Goal: Task Accomplishment & Management: Use online tool/utility

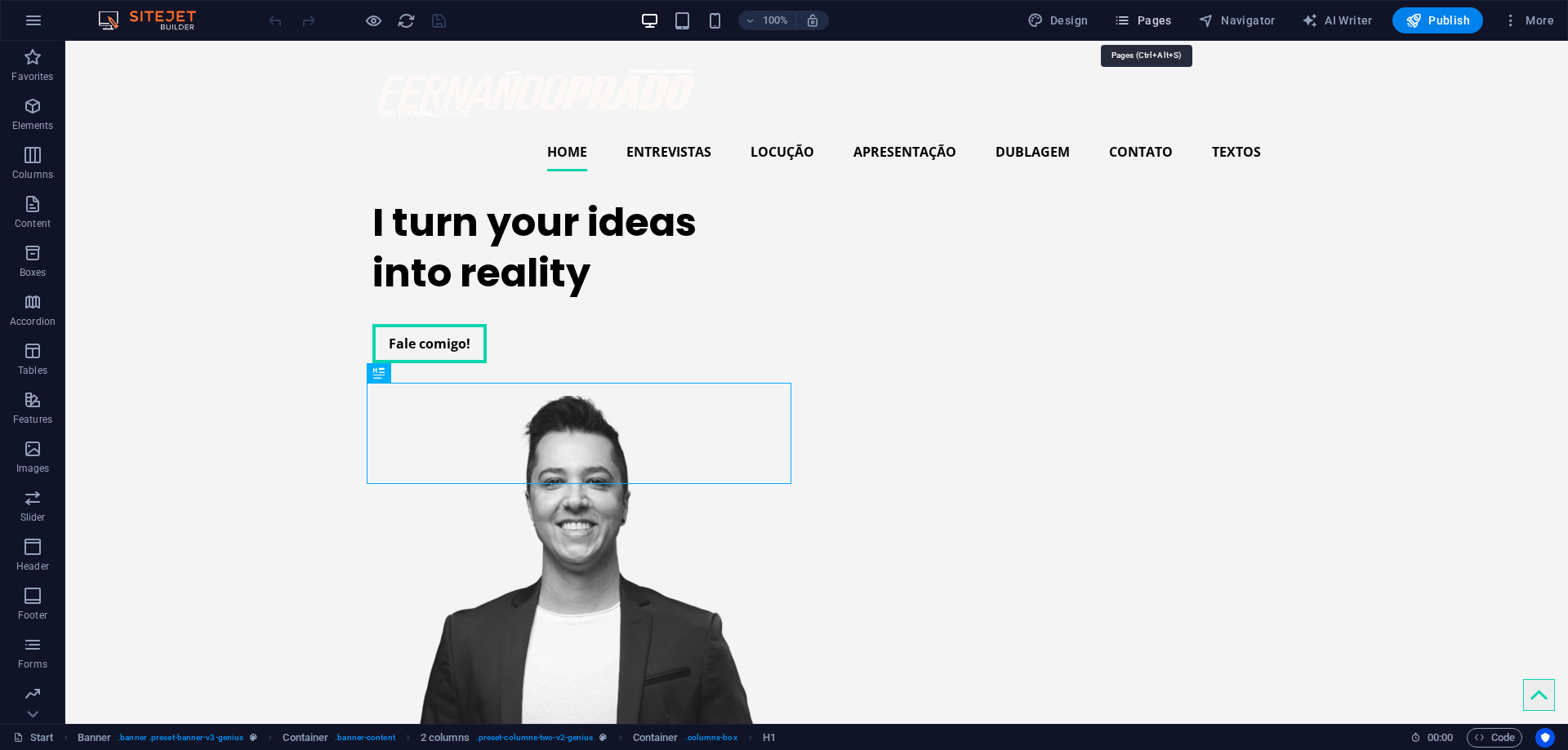
click at [1149, 26] on span "Pages" at bounding box center [1142, 20] width 57 height 16
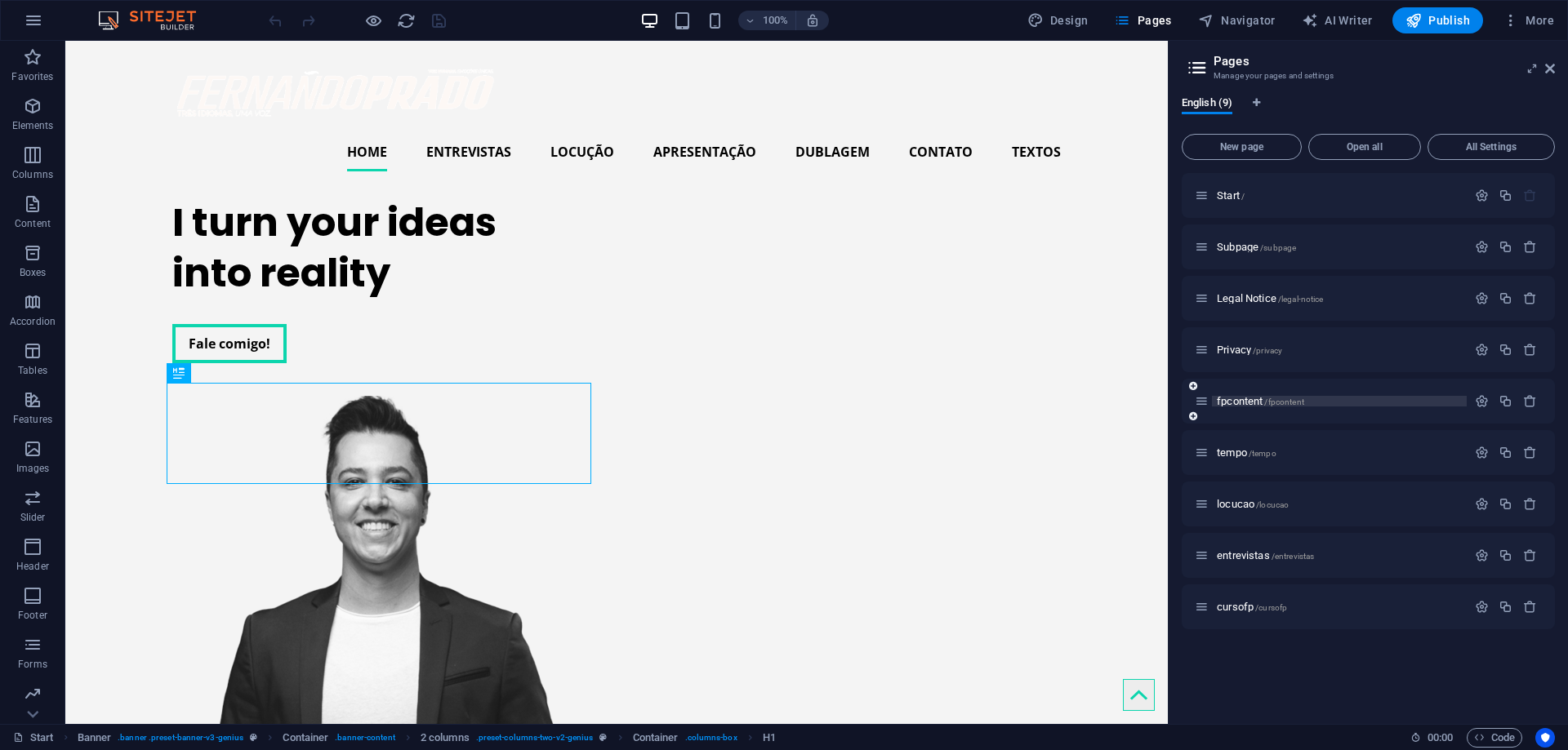
click at [1239, 406] on span "fpcontent /fpcontent" at bounding box center [1260, 401] width 87 height 12
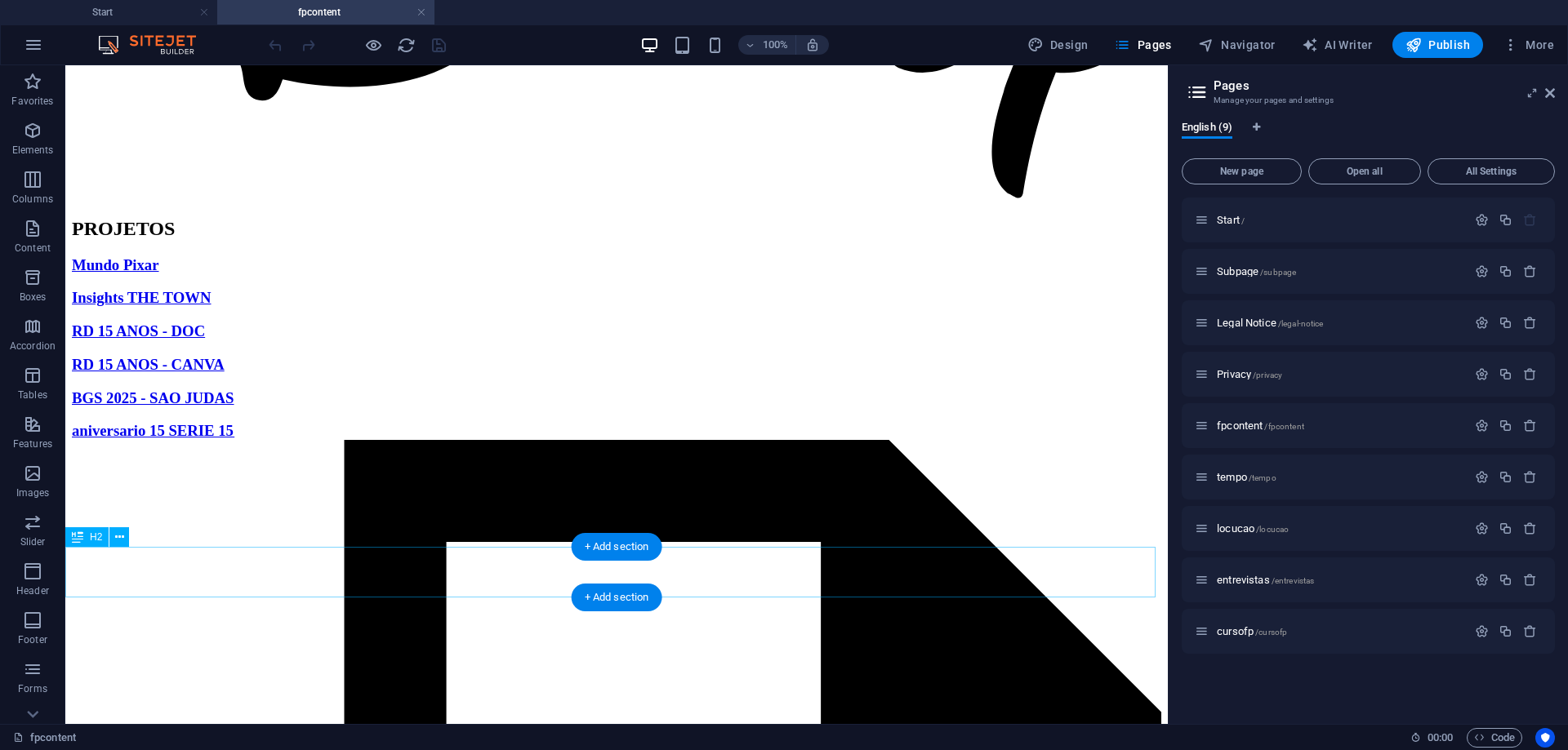
scroll to position [790, 0]
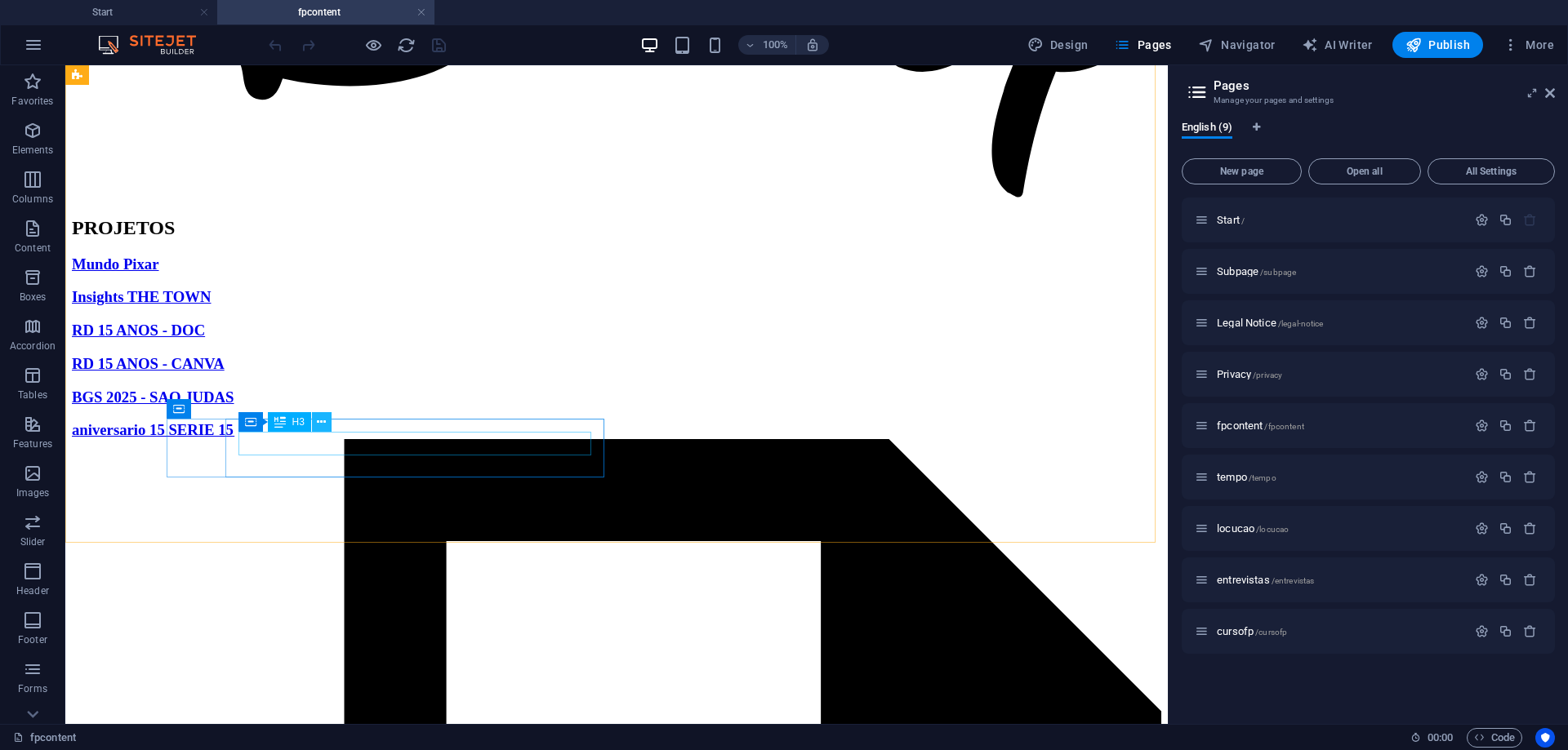
click at [315, 426] on button at bounding box center [322, 422] width 20 height 20
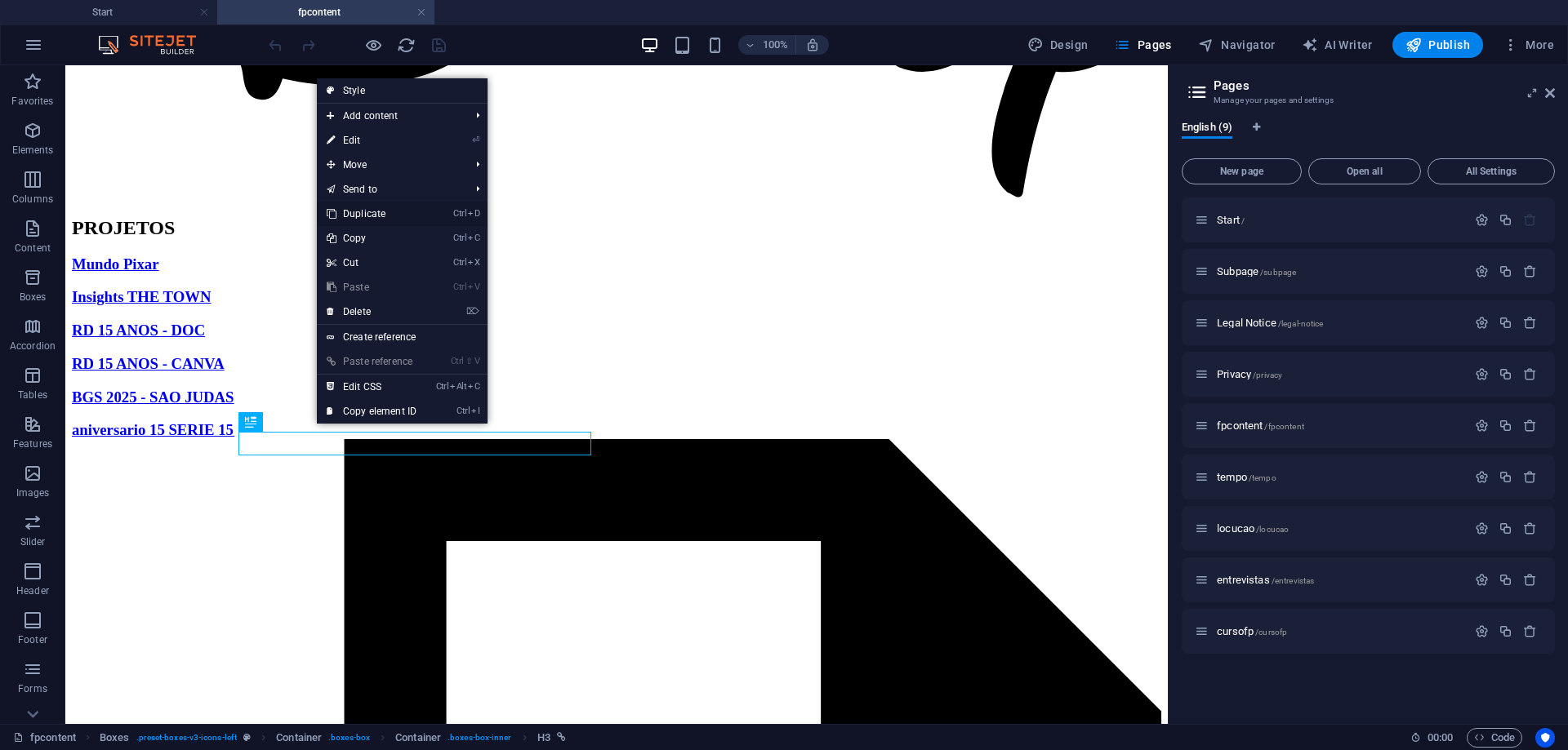
click at [374, 220] on link "Ctrl D Duplicate" at bounding box center [372, 214] width 110 height 25
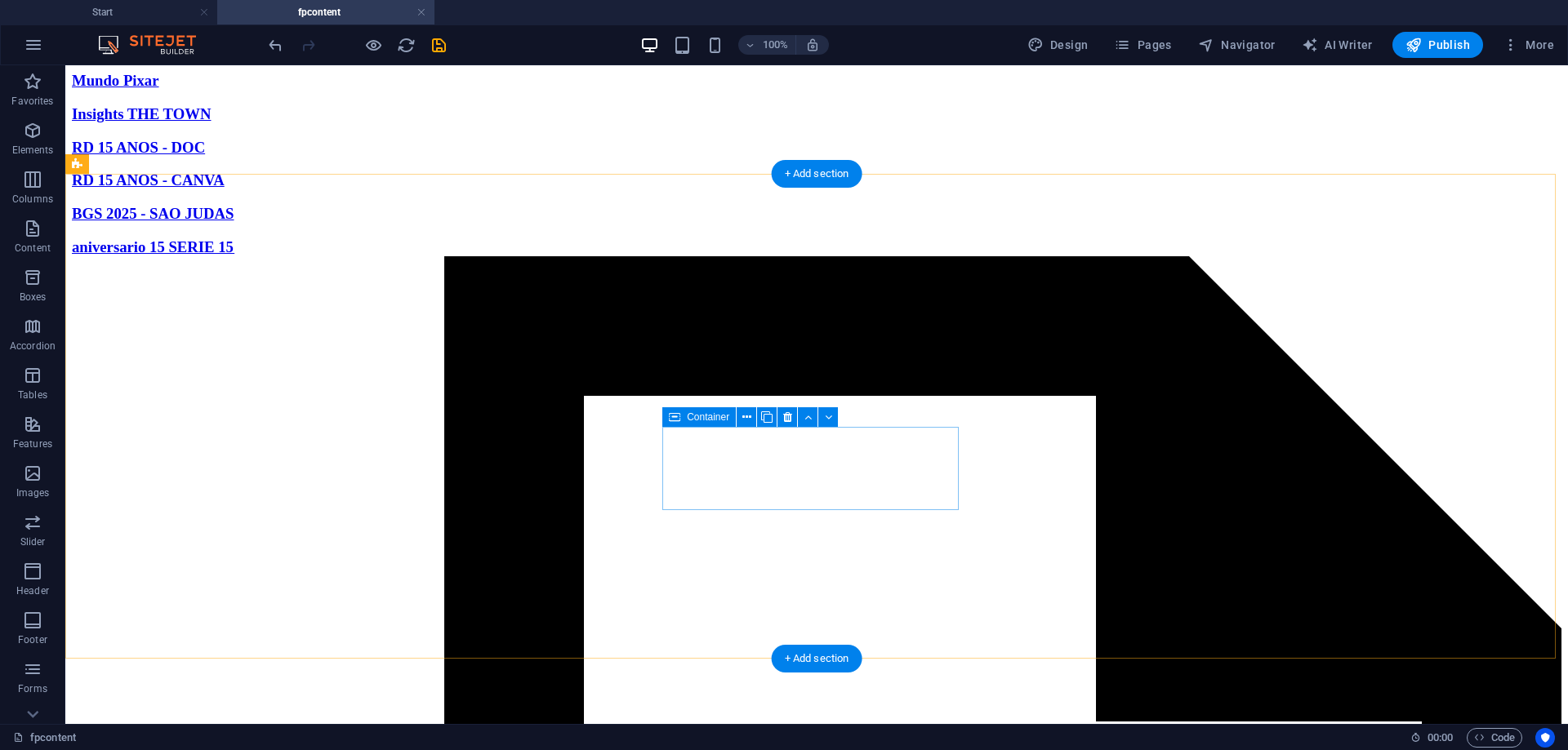
scroll to position [1136, 0]
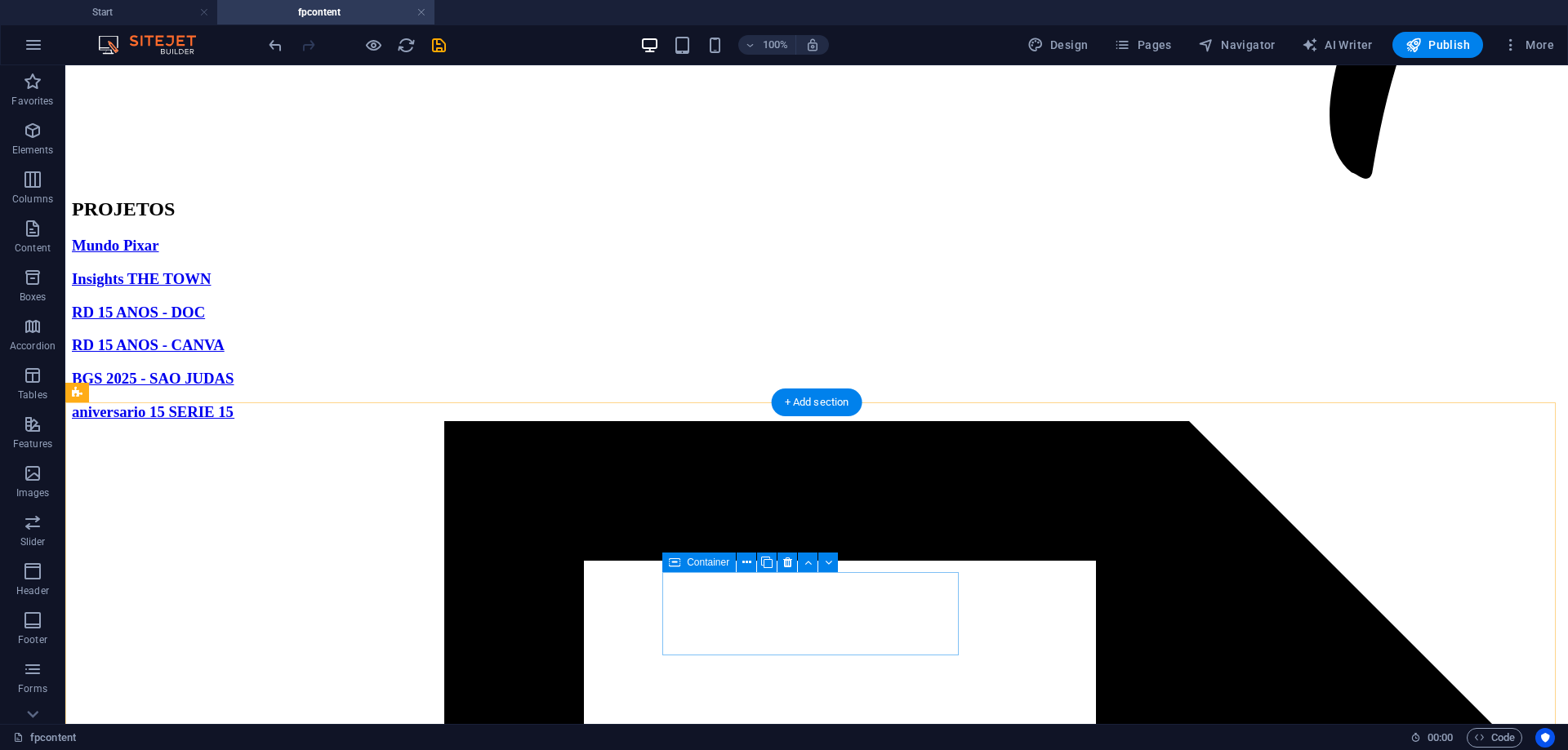
scroll to position [969, 0]
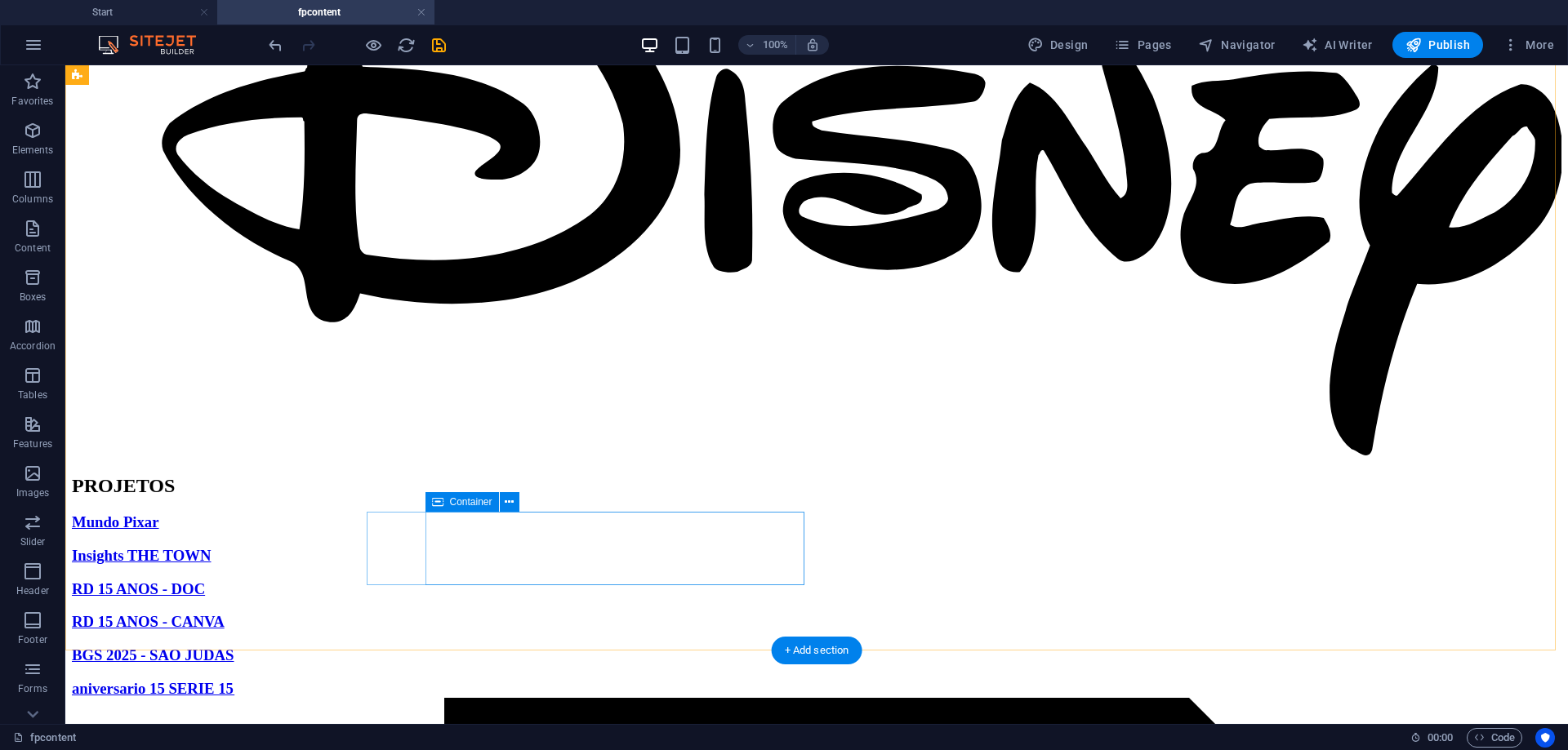
scroll to position [697, 0]
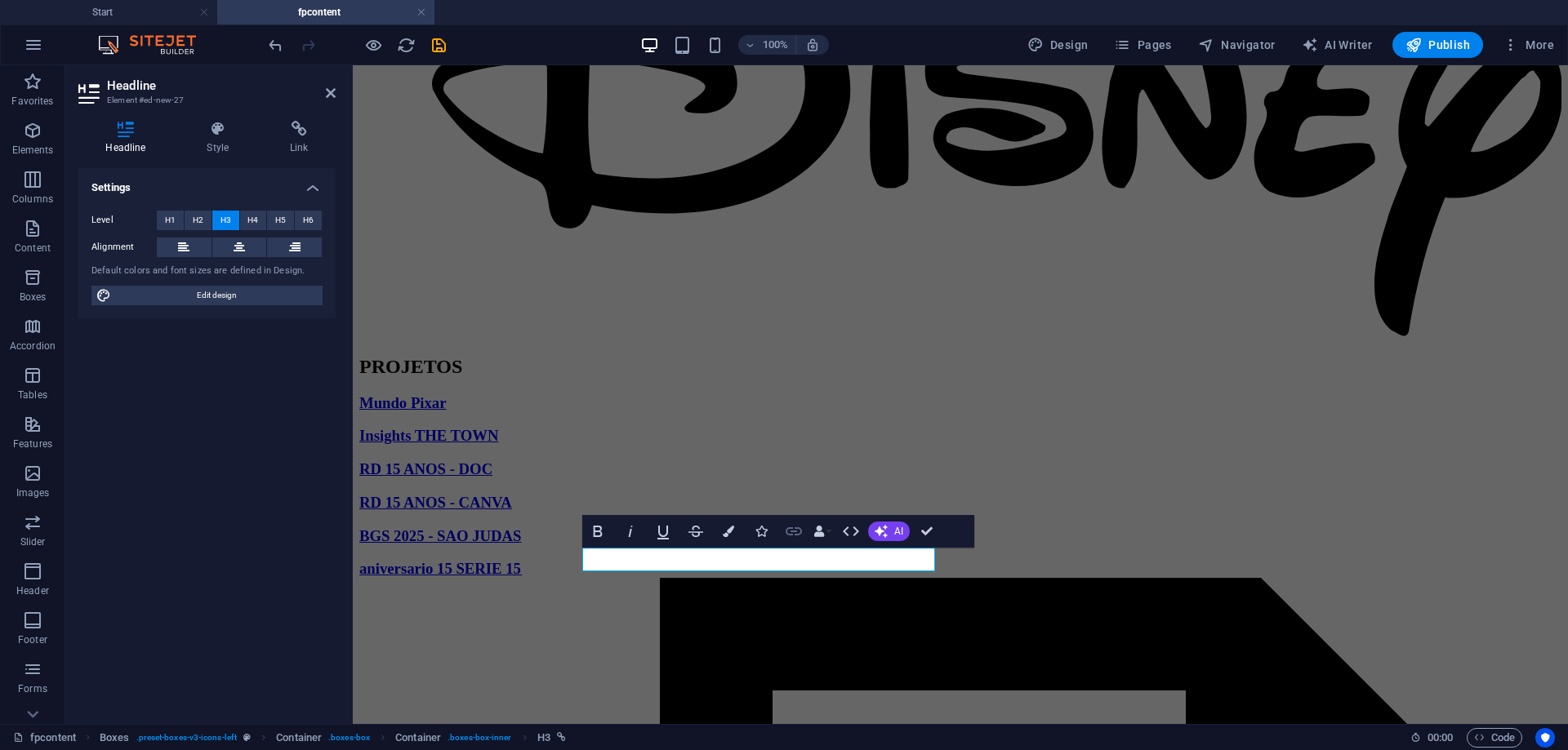
click at [791, 528] on icon "button" at bounding box center [794, 532] width 20 height 20
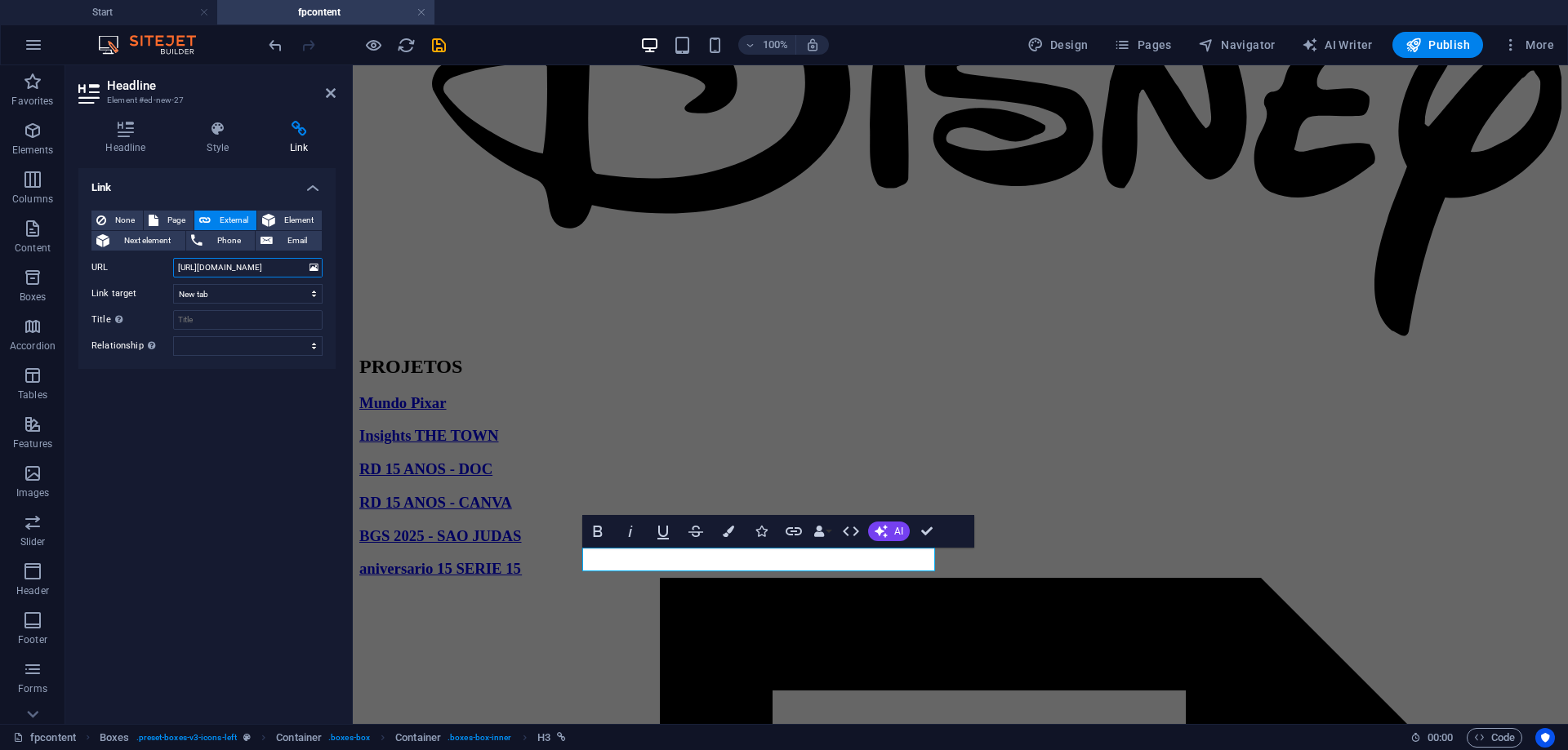
click at [266, 270] on input "[URL][DOMAIN_NAME]" at bounding box center [248, 268] width 150 height 20
paste input "[DOMAIN_NAME][URL]"
type input "[URL][DOMAIN_NAME]"
drag, startPoint x: 786, startPoint y: 534, endPoint x: 15, endPoint y: 157, distance: 858.2
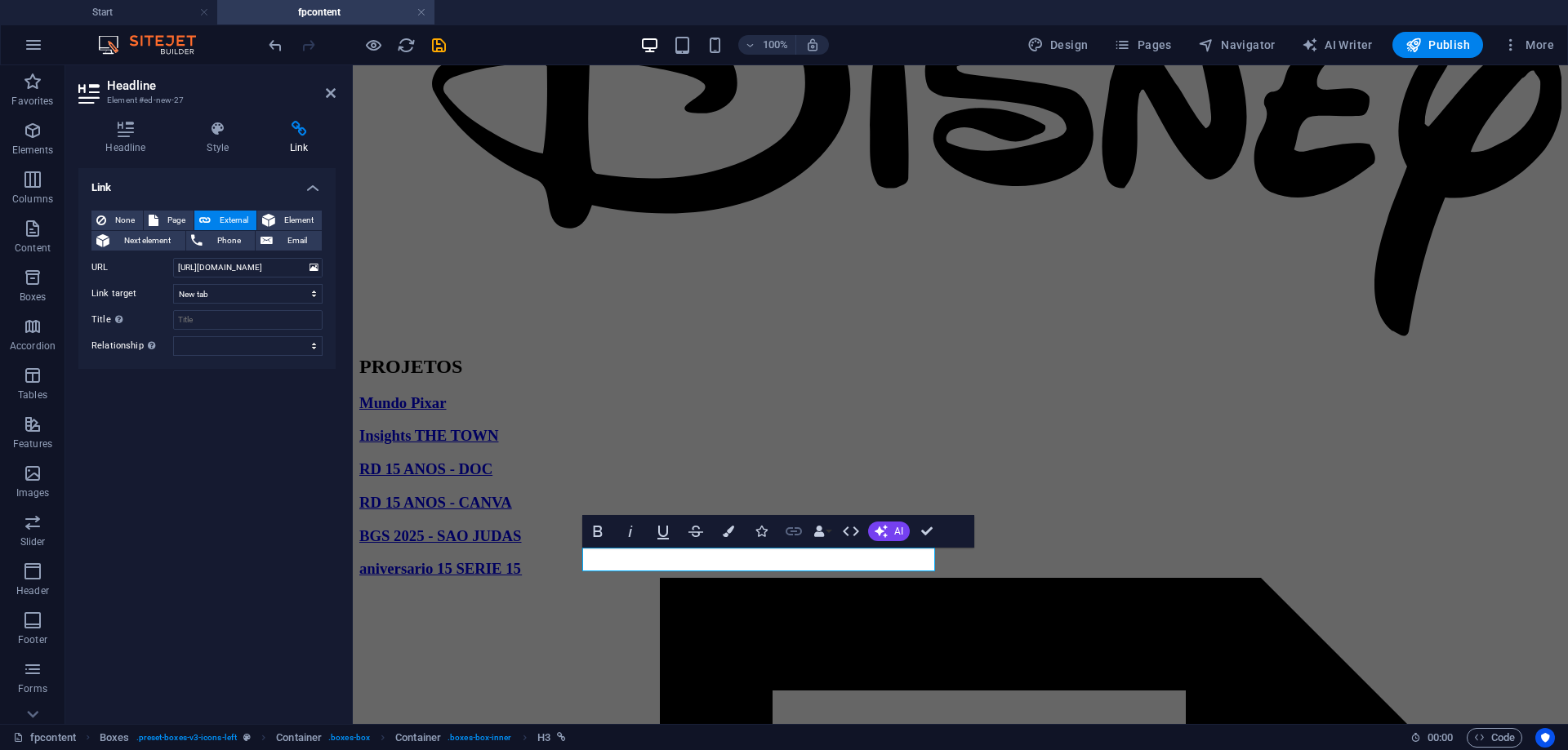
click at [786, 534] on icon "button" at bounding box center [794, 532] width 20 height 20
click at [238, 267] on input "[URL][DOMAIN_NAME]" at bounding box center [248, 268] width 150 height 20
click at [432, 42] on icon "save" at bounding box center [439, 45] width 19 height 19
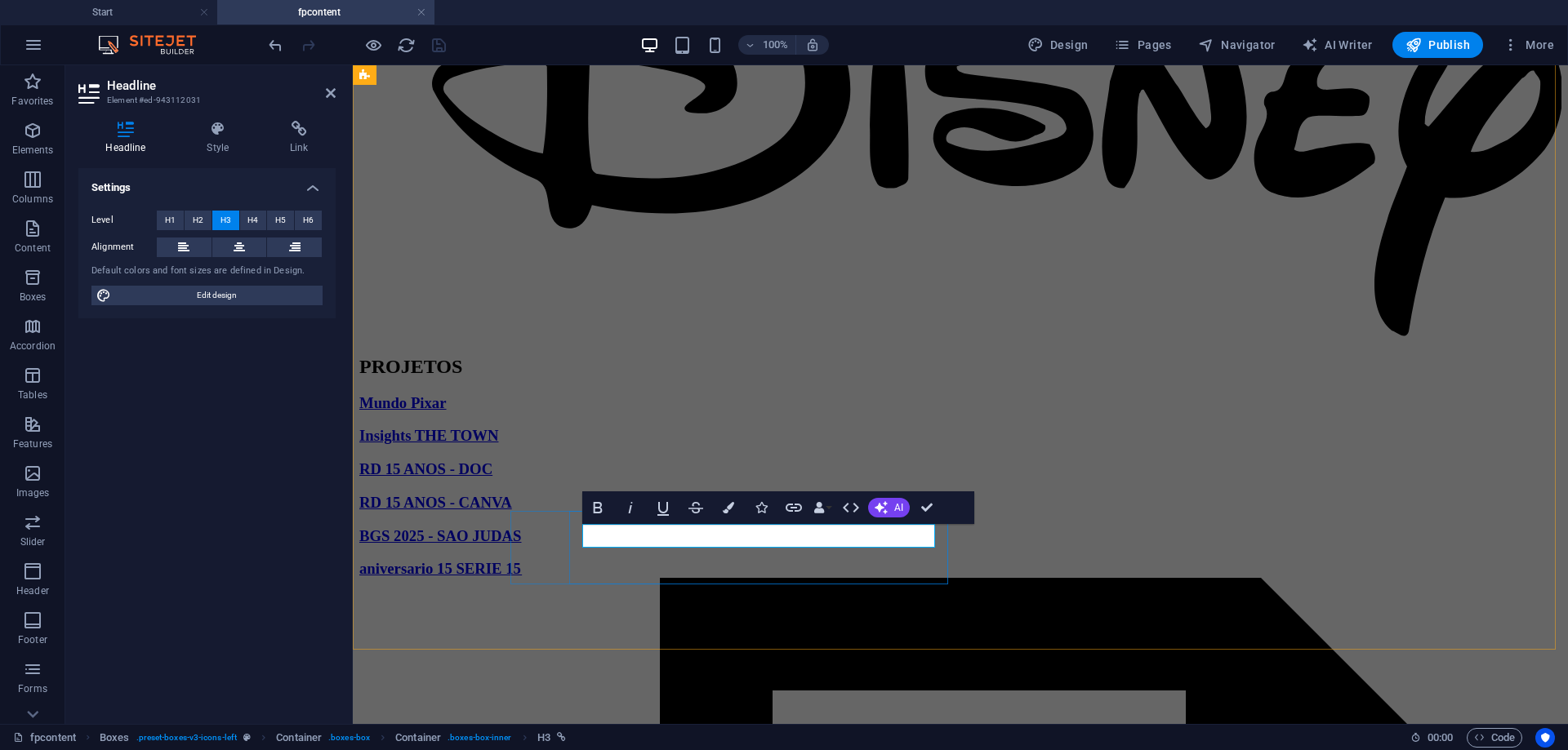
click at [793, 510] on icon "button" at bounding box center [794, 508] width 20 height 20
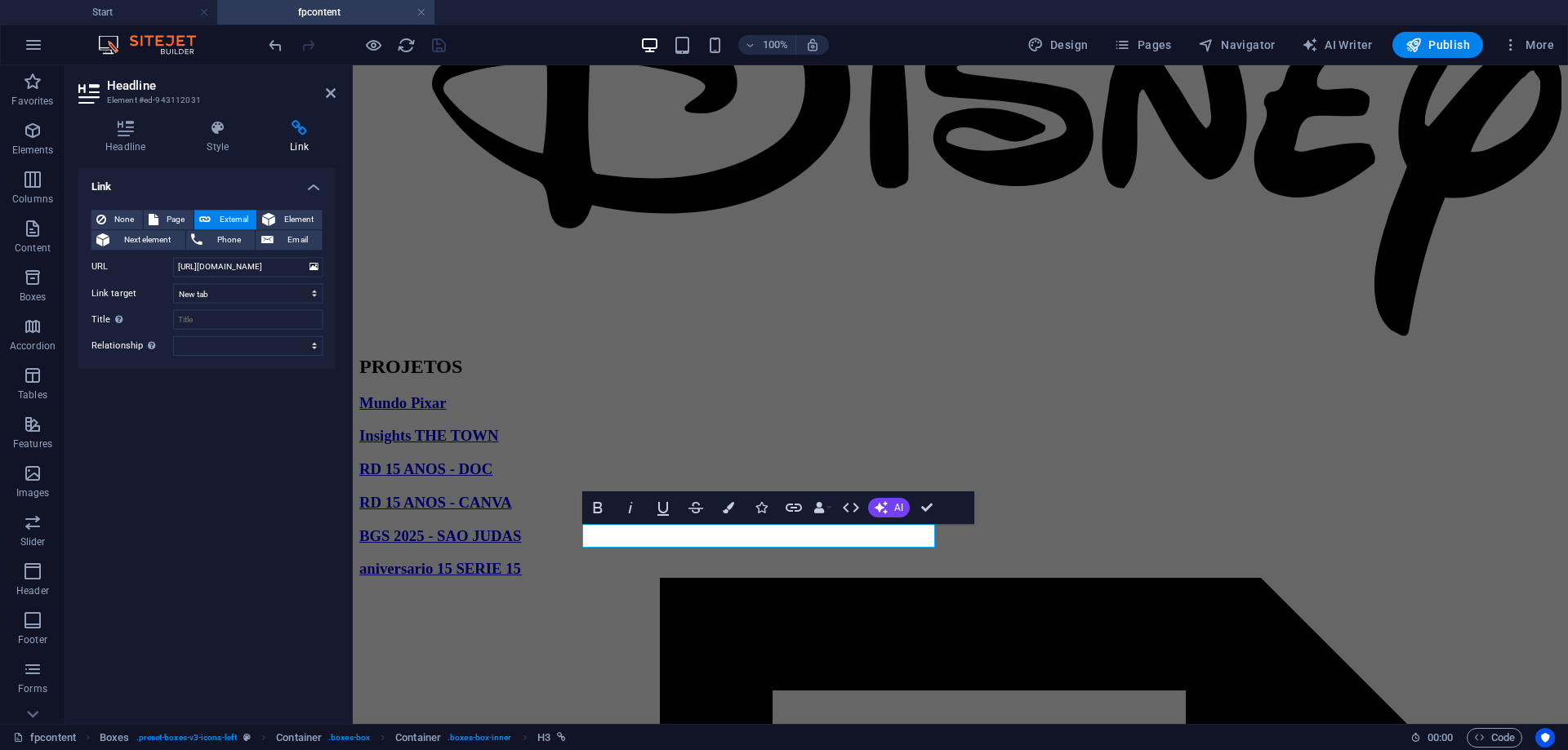
click at [203, 253] on div "None Page External Element Next element Phone Email Page Start Subpage Legal No…" at bounding box center [207, 284] width 231 height 146
click at [219, 269] on input "[URL][DOMAIN_NAME]" at bounding box center [248, 268] width 150 height 20
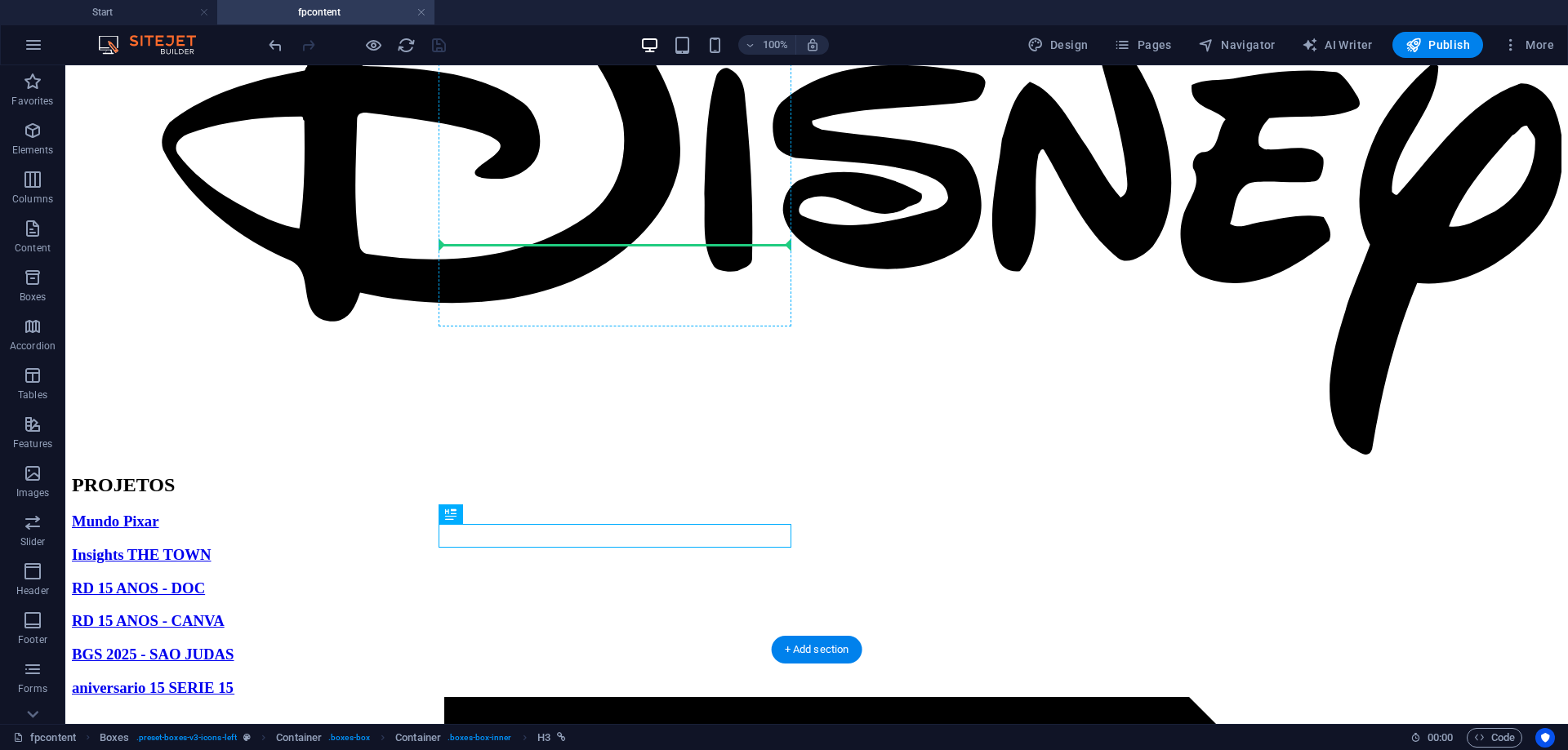
drag, startPoint x: 565, startPoint y: 584, endPoint x: 496, endPoint y: 235, distance: 355.8
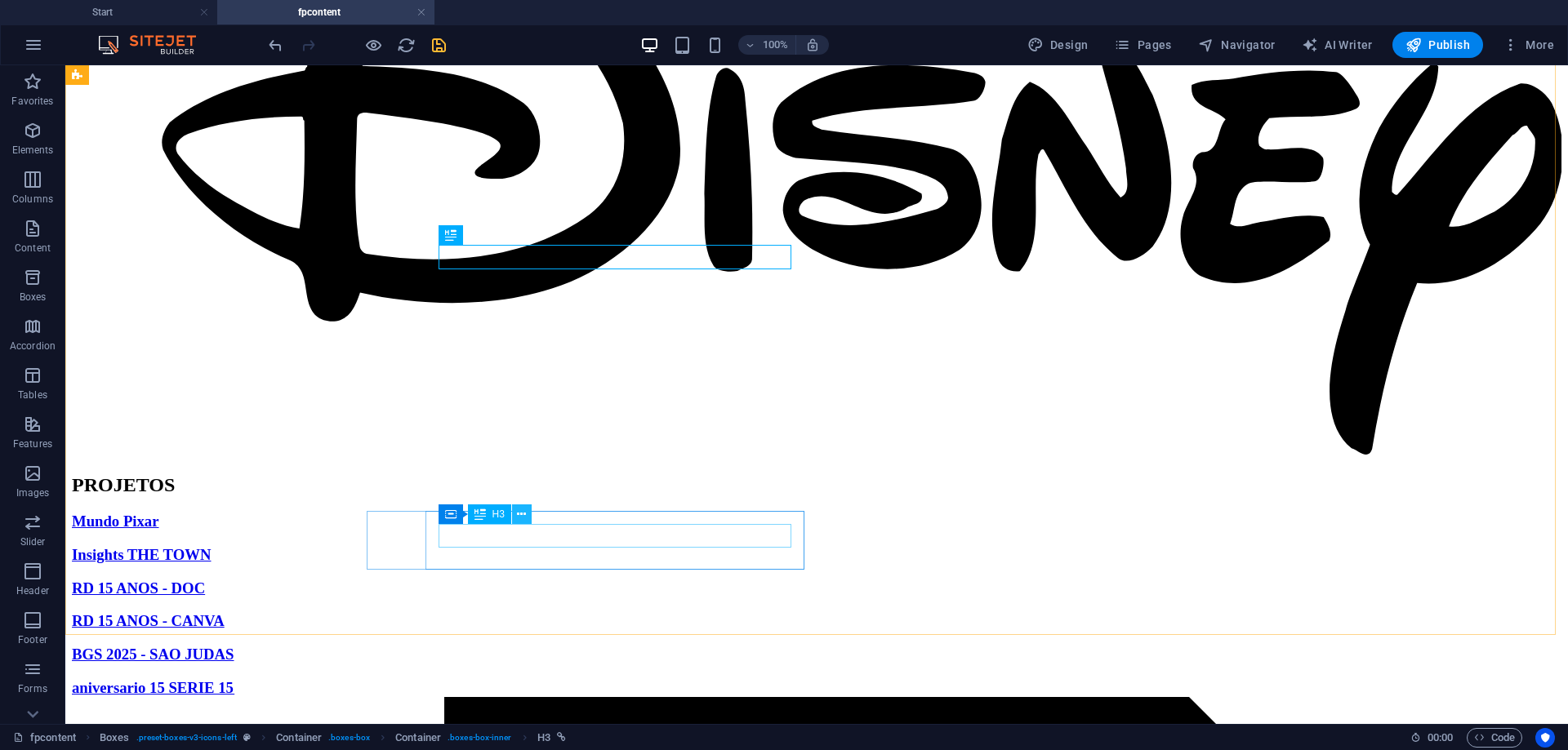
click at [520, 519] on icon at bounding box center [520, 515] width 9 height 17
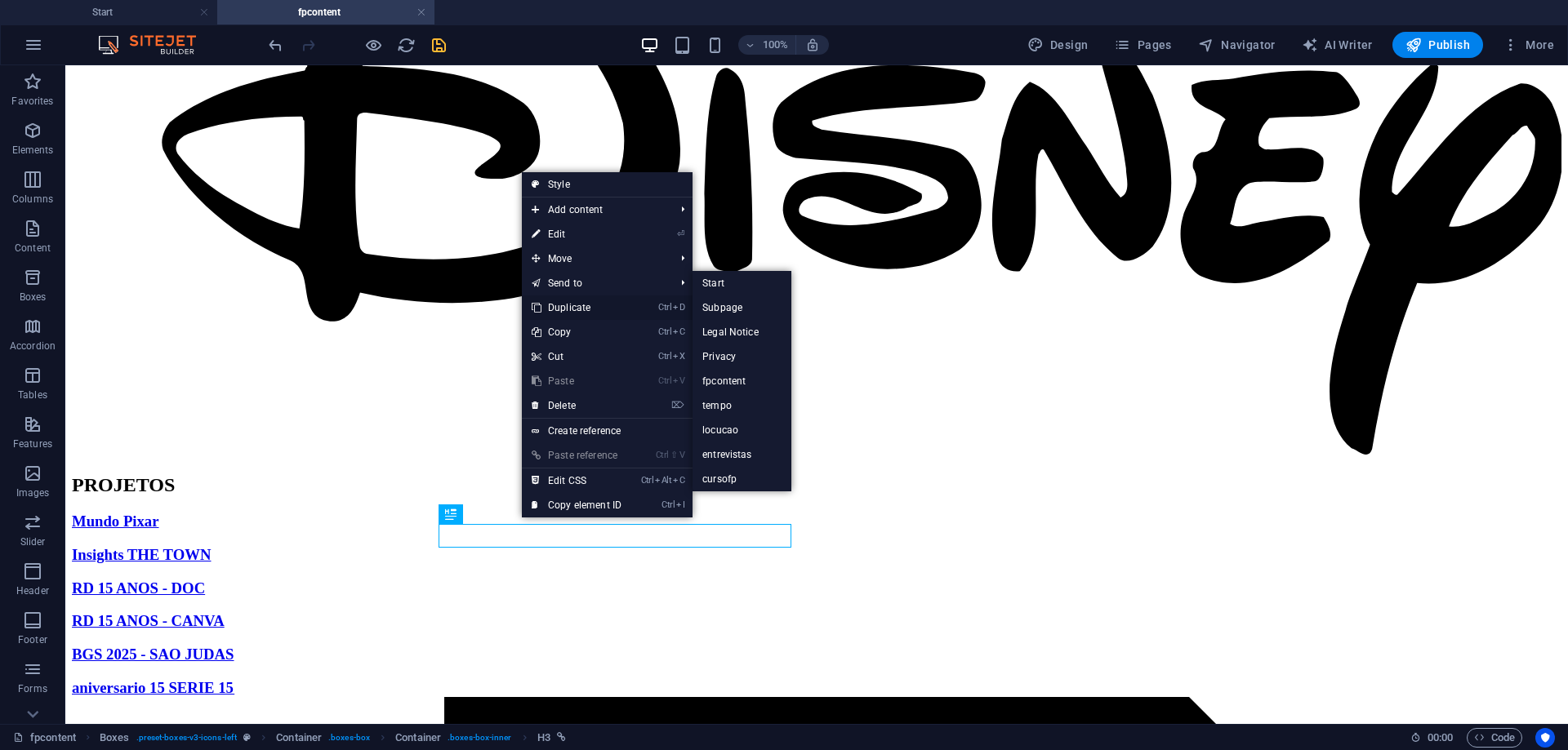
click at [580, 299] on link "Ctrl D Duplicate" at bounding box center [577, 307] width 110 height 25
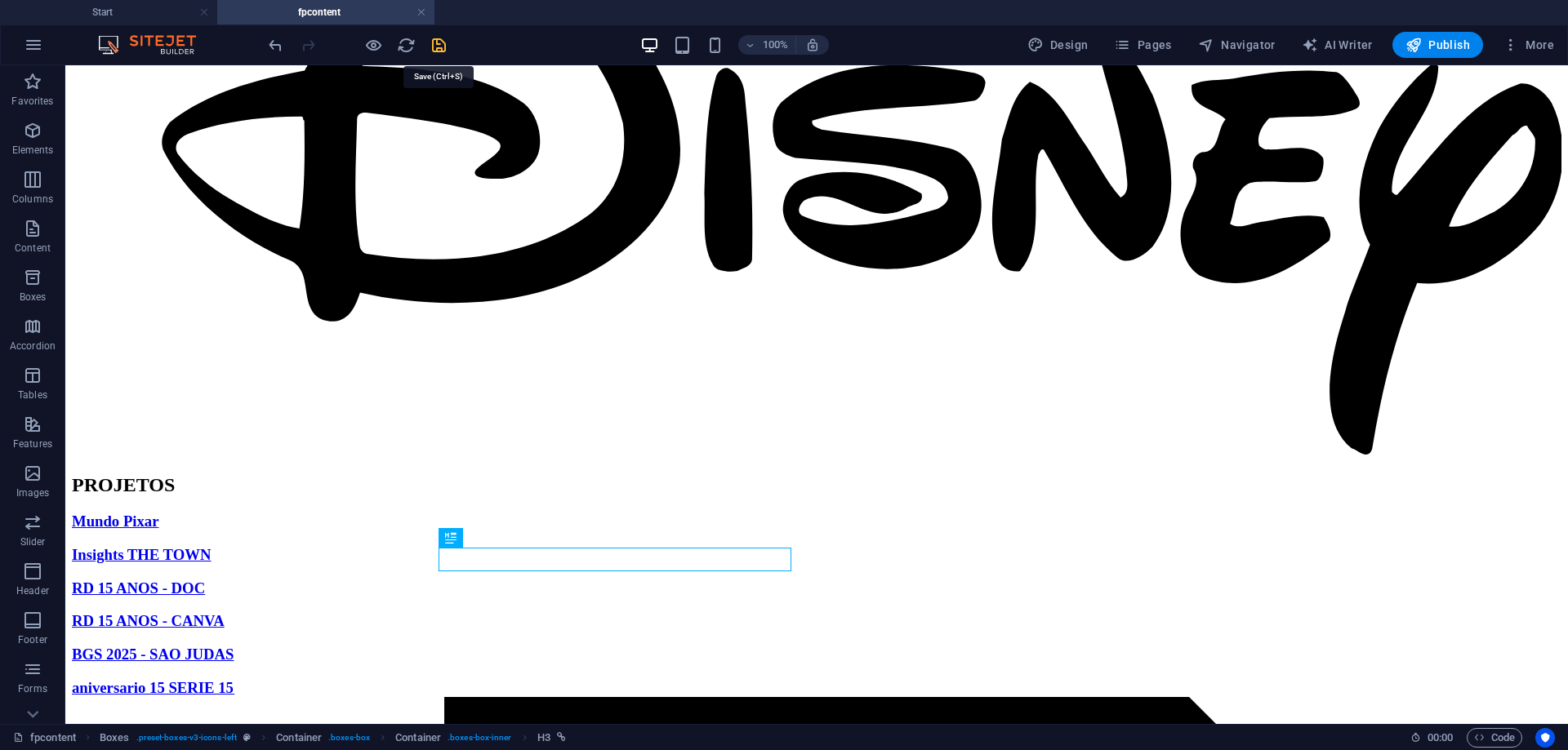
click at [441, 47] on icon "save" at bounding box center [439, 45] width 19 height 19
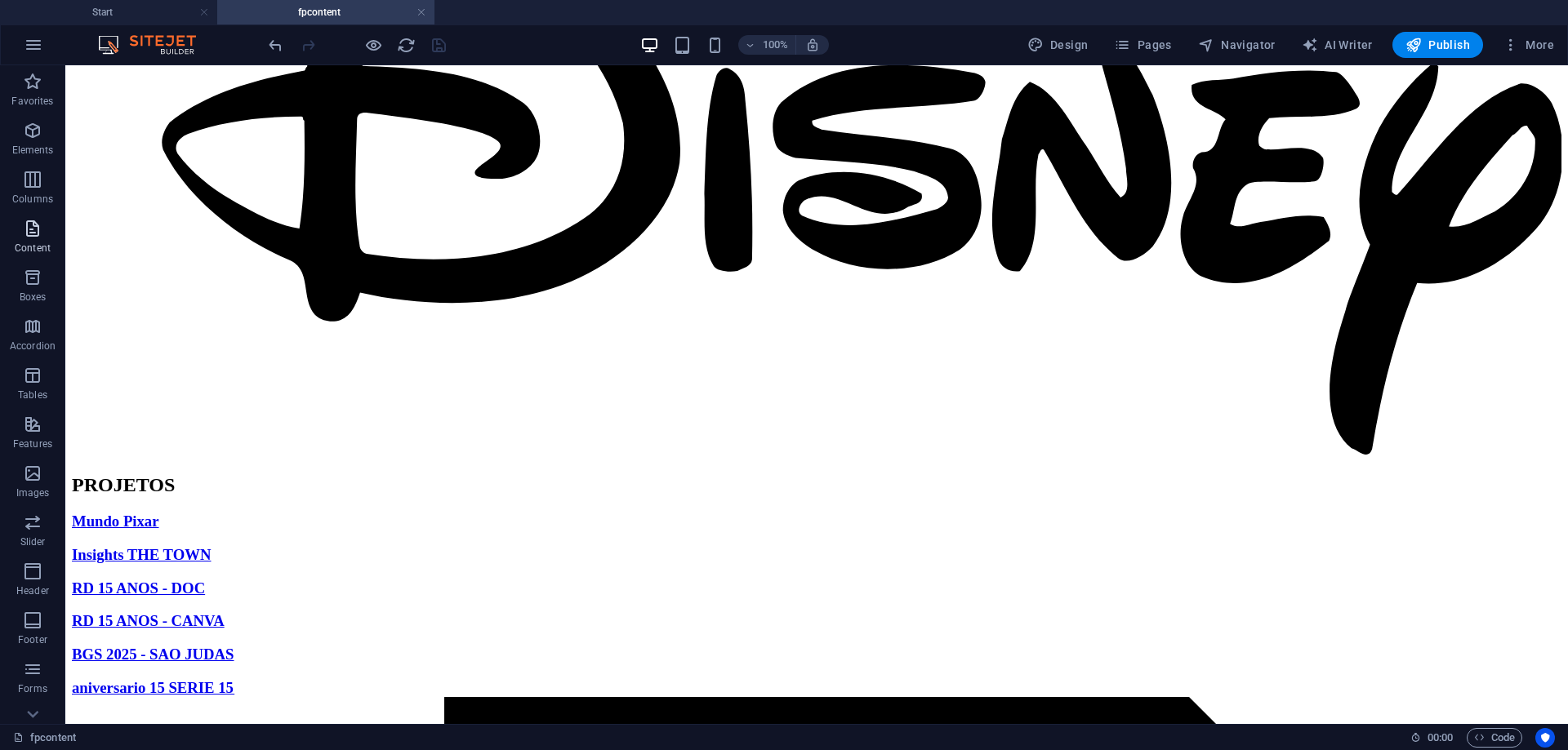
click at [44, 229] on span "Content" at bounding box center [32, 237] width 65 height 39
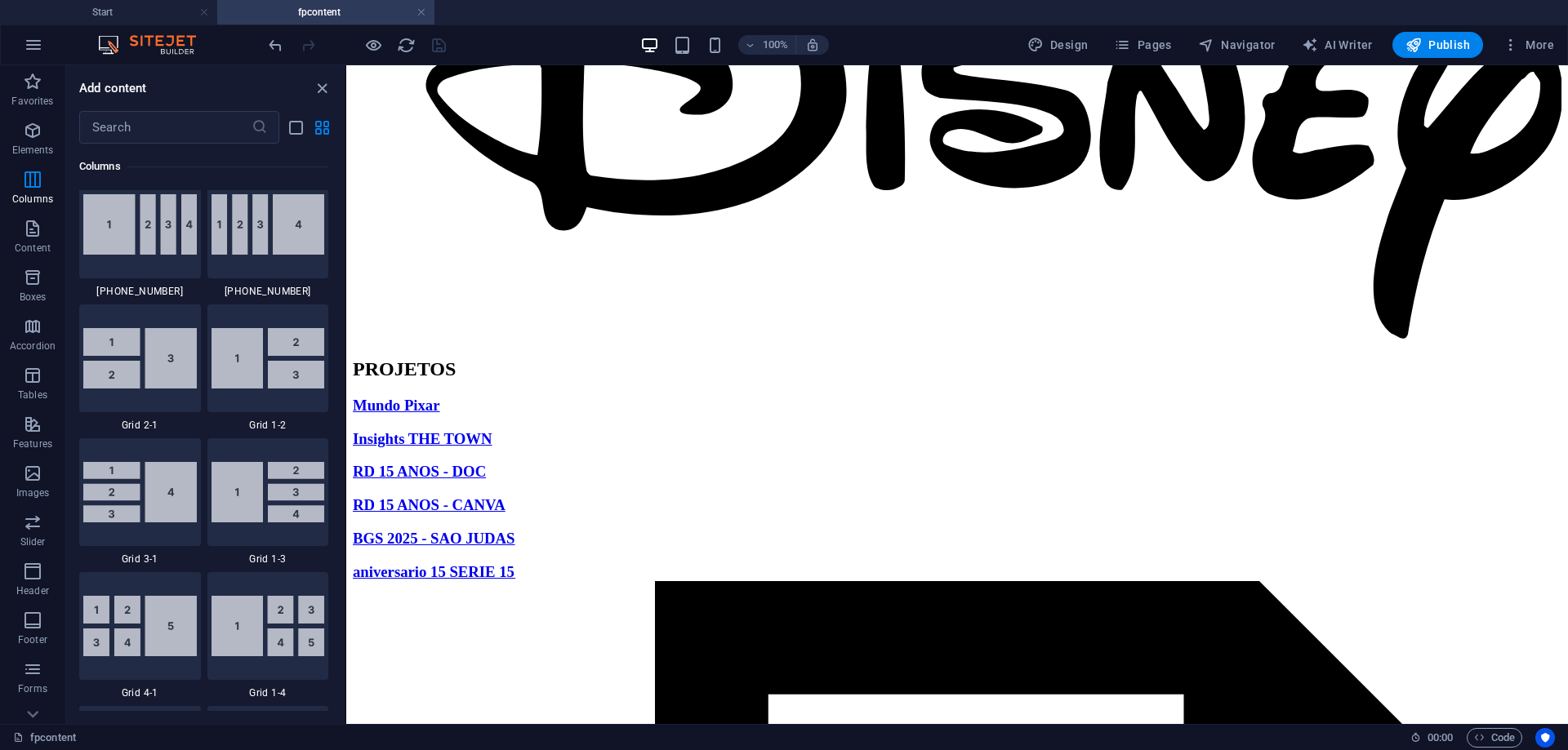
scroll to position [1823, 0]
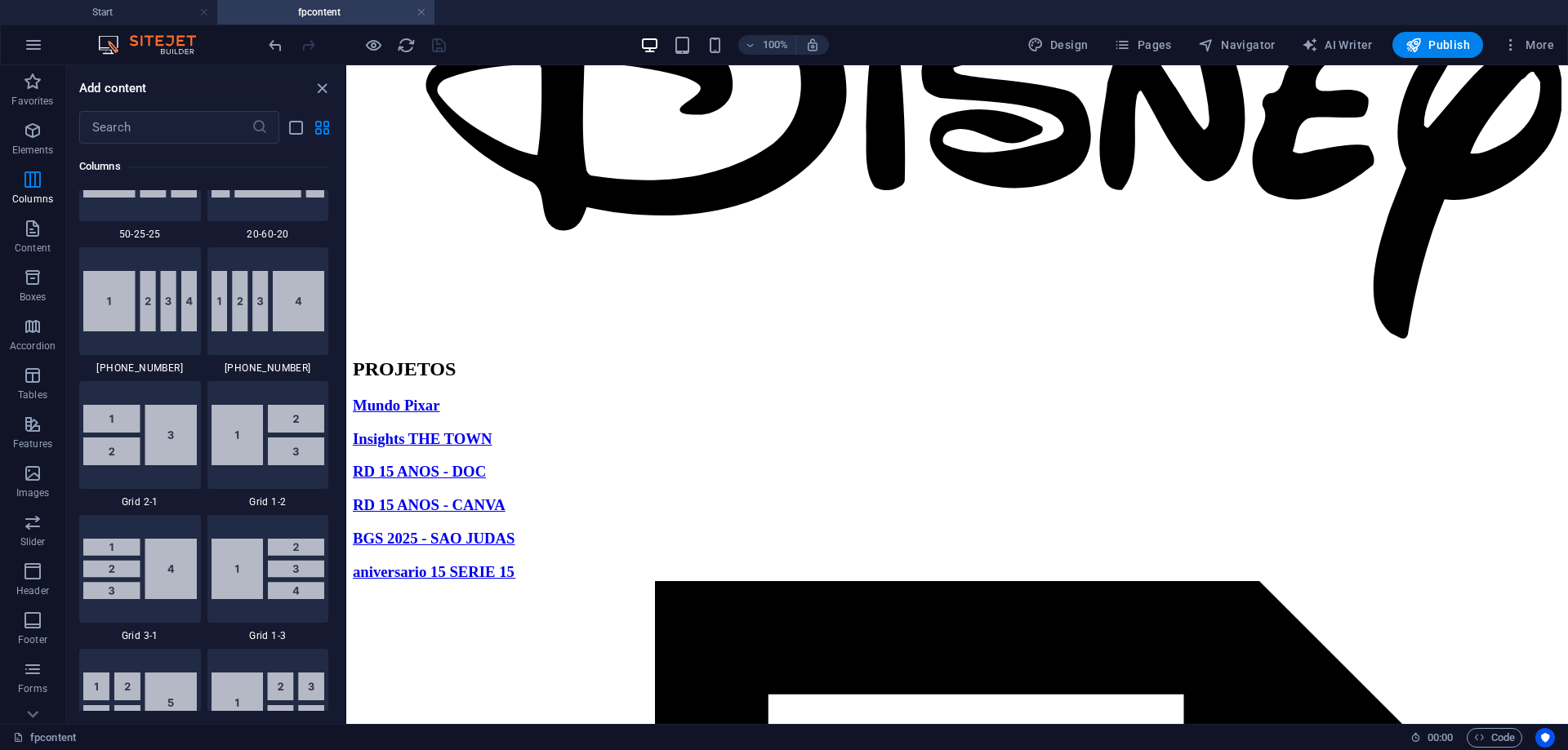
drag, startPoint x: 687, startPoint y: 275, endPoint x: 351, endPoint y: 140, distance: 362.1
click at [1452, 44] on span "Publish" at bounding box center [1437, 44] width 64 height 16
